Goal: Obtain resource: Download file/media

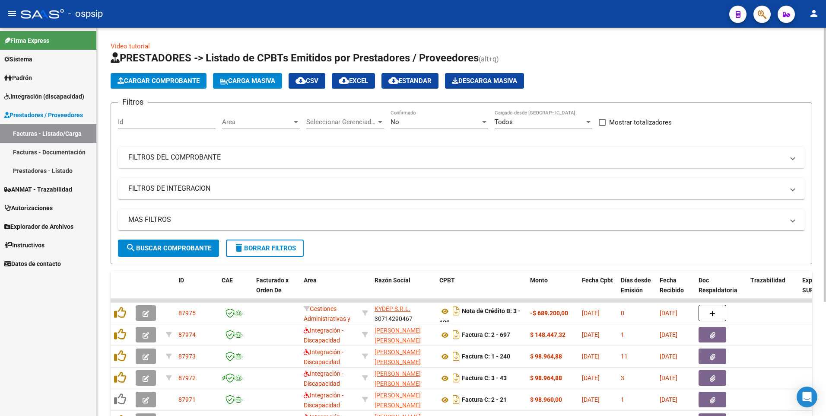
click at [191, 153] on mat-panel-title "FILTROS DEL COMPROBANTE" at bounding box center [456, 158] width 656 height 10
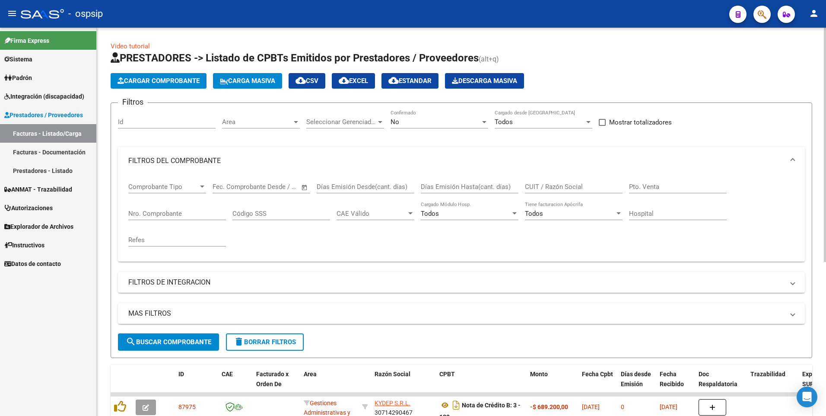
click at [176, 192] on div "Comprobante Tipo Comprobante Tipo" at bounding box center [167, 184] width 78 height 19
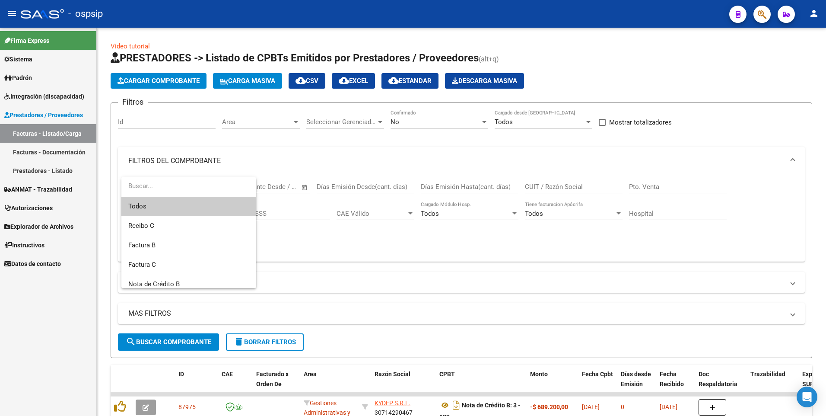
click at [23, 341] on div at bounding box center [413, 208] width 826 height 416
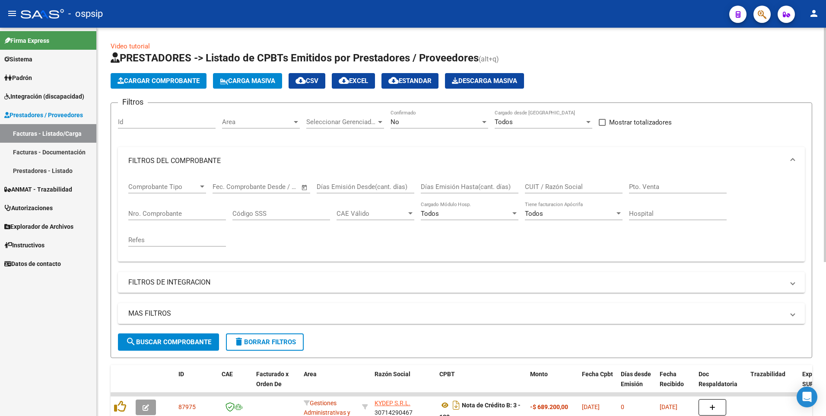
click at [163, 217] on div "Nro. Comprobante" at bounding box center [177, 210] width 98 height 19
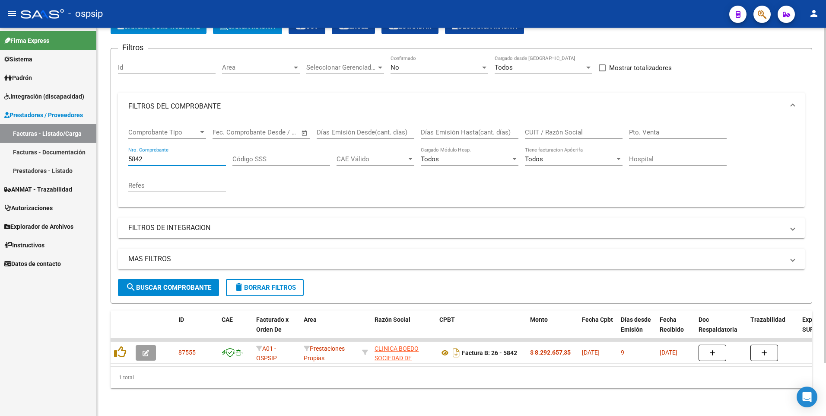
scroll to position [61, 0]
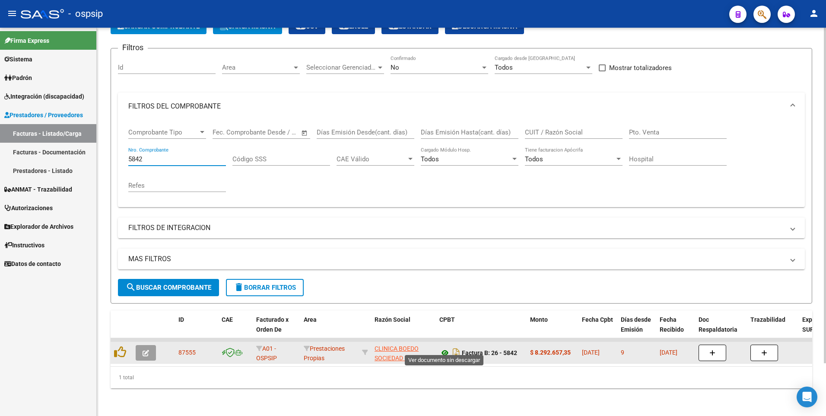
click at [443, 348] on icon at bounding box center [445, 353] width 11 height 10
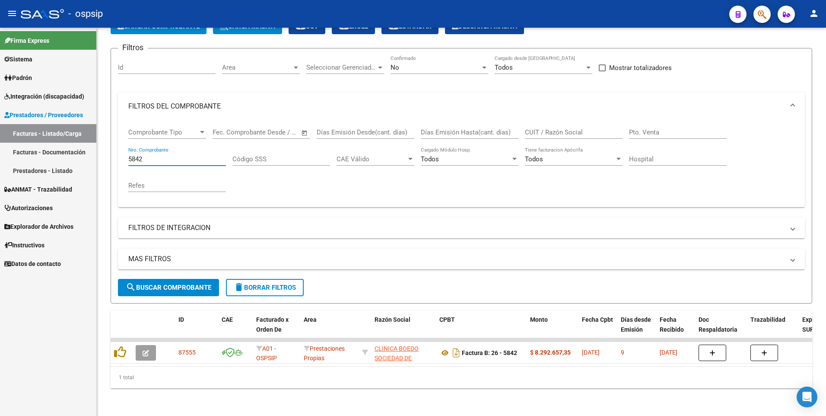
drag, startPoint x: 145, startPoint y: 151, endPoint x: 75, endPoint y: 160, distance: 71.0
click at [75, 160] on mat-sidenav-container "Firma Express Sistema Usuarios Todos los Usuarios Padrón Afiliados Empadronados…" at bounding box center [413, 222] width 826 height 388
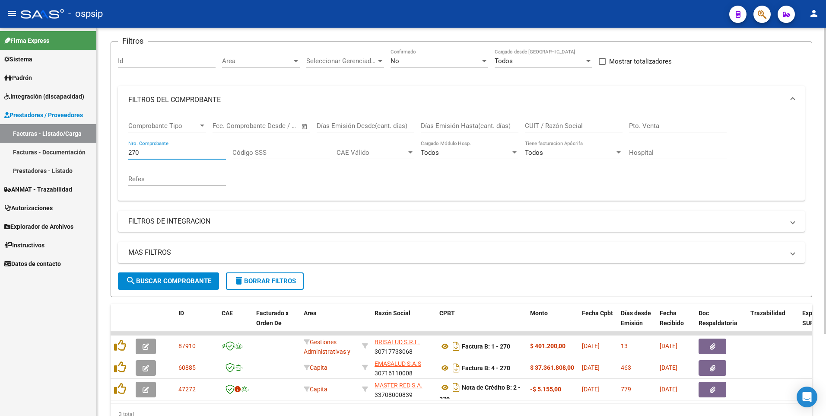
scroll to position [104, 0]
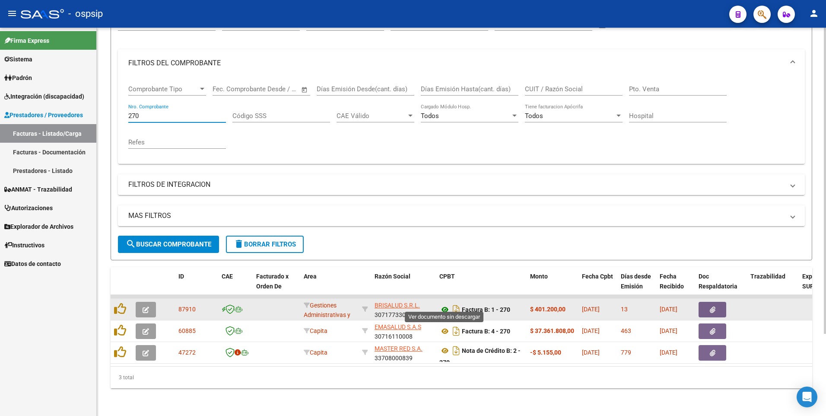
click at [443, 304] on icon at bounding box center [445, 309] width 11 height 10
click at [701, 302] on button "button" at bounding box center [713, 310] width 28 height 16
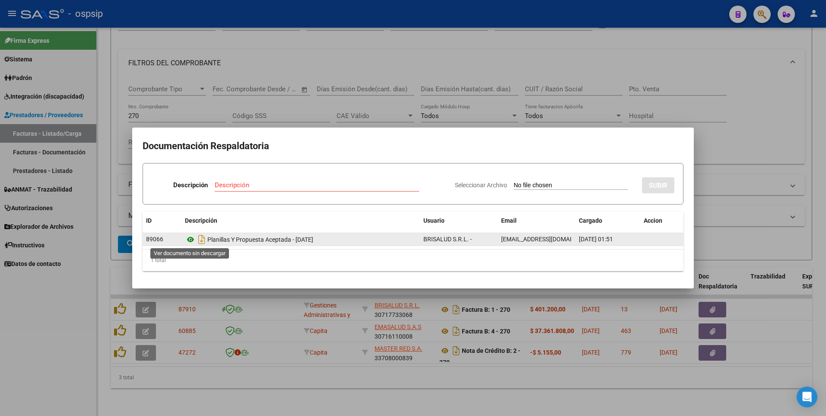
click at [189, 239] on icon at bounding box center [190, 239] width 11 height 10
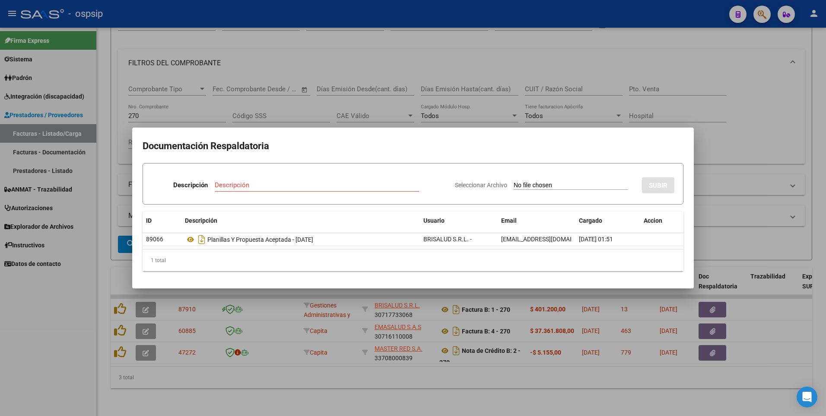
click at [44, 325] on div at bounding box center [413, 208] width 826 height 416
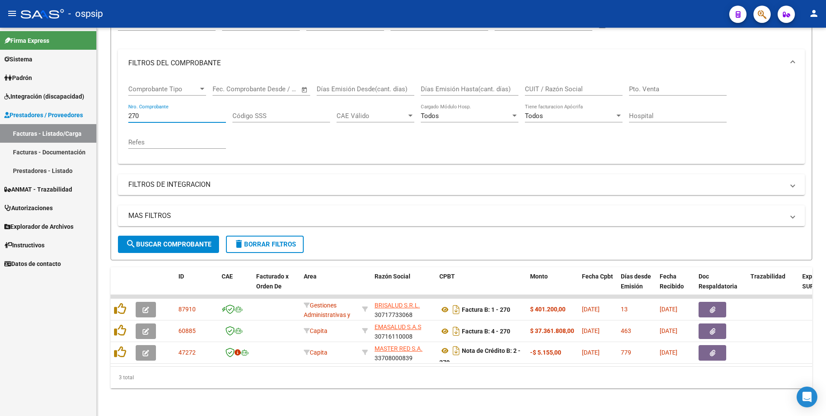
drag, startPoint x: 146, startPoint y: 112, endPoint x: 0, endPoint y: 128, distance: 147.0
click at [0, 128] on html "menu - ospsip person Firma Express Sistema Usuarios Todos los Usuarios Padrón A…" at bounding box center [413, 208] width 826 height 416
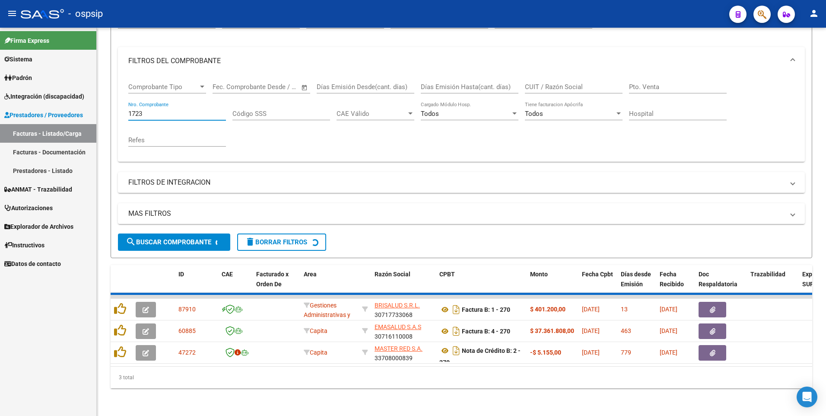
scroll to position [61, 0]
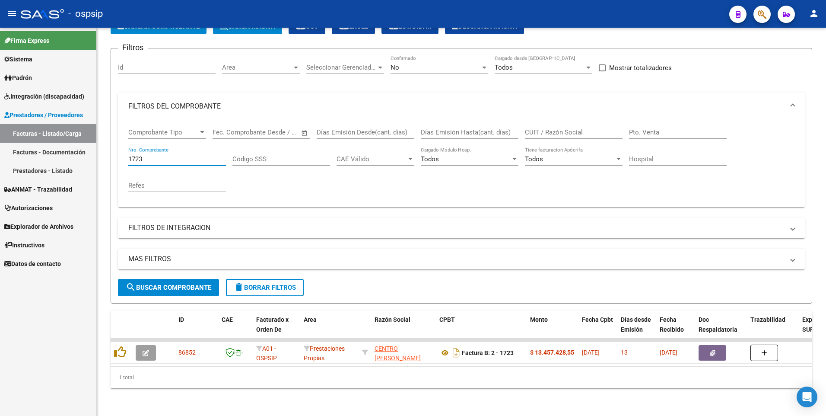
type input "1723"
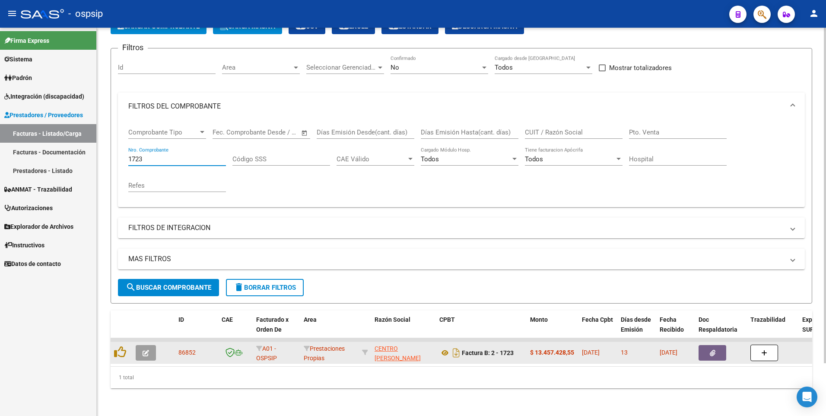
click at [715, 345] on button "button" at bounding box center [713, 353] width 28 height 16
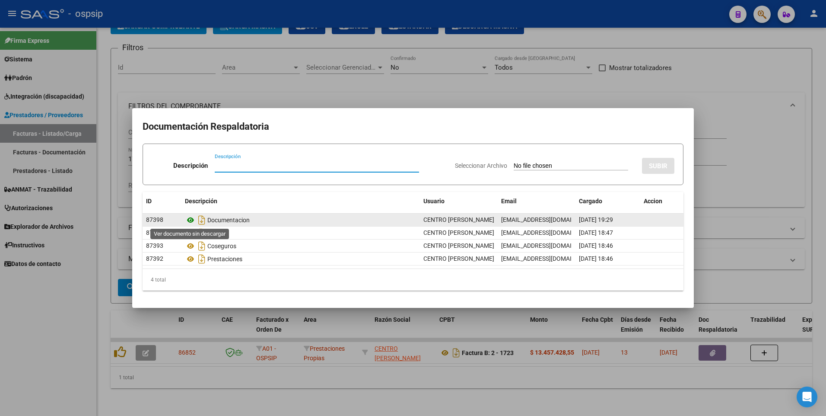
click at [188, 223] on icon at bounding box center [190, 220] width 11 height 10
